Goal: Task Accomplishment & Management: Complete application form

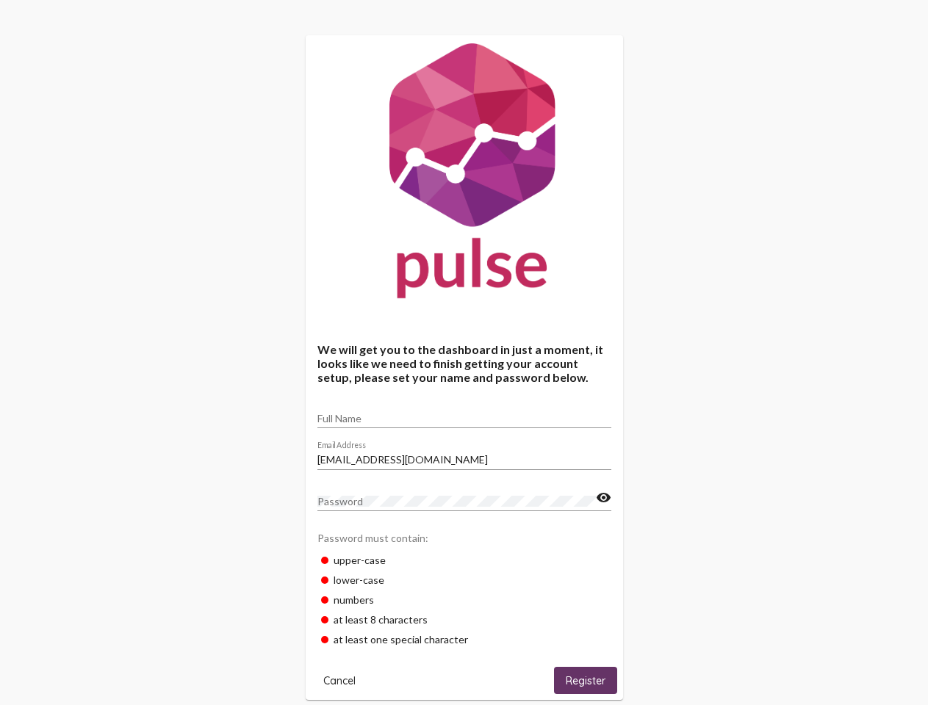
click at [464, 414] on input "Full Name" at bounding box center [464, 419] width 294 height 12
click at [464, 455] on input "[EMAIL_ADDRESS][DOMAIN_NAME]" at bounding box center [464, 460] width 294 height 12
click at [603, 498] on mat-icon "visibility" at bounding box center [603, 498] width 15 height 18
click at [339, 680] on span "Cancel" at bounding box center [339, 680] width 32 height 13
click at [585, 680] on span "Register" at bounding box center [586, 680] width 40 height 13
